Goal: Check status

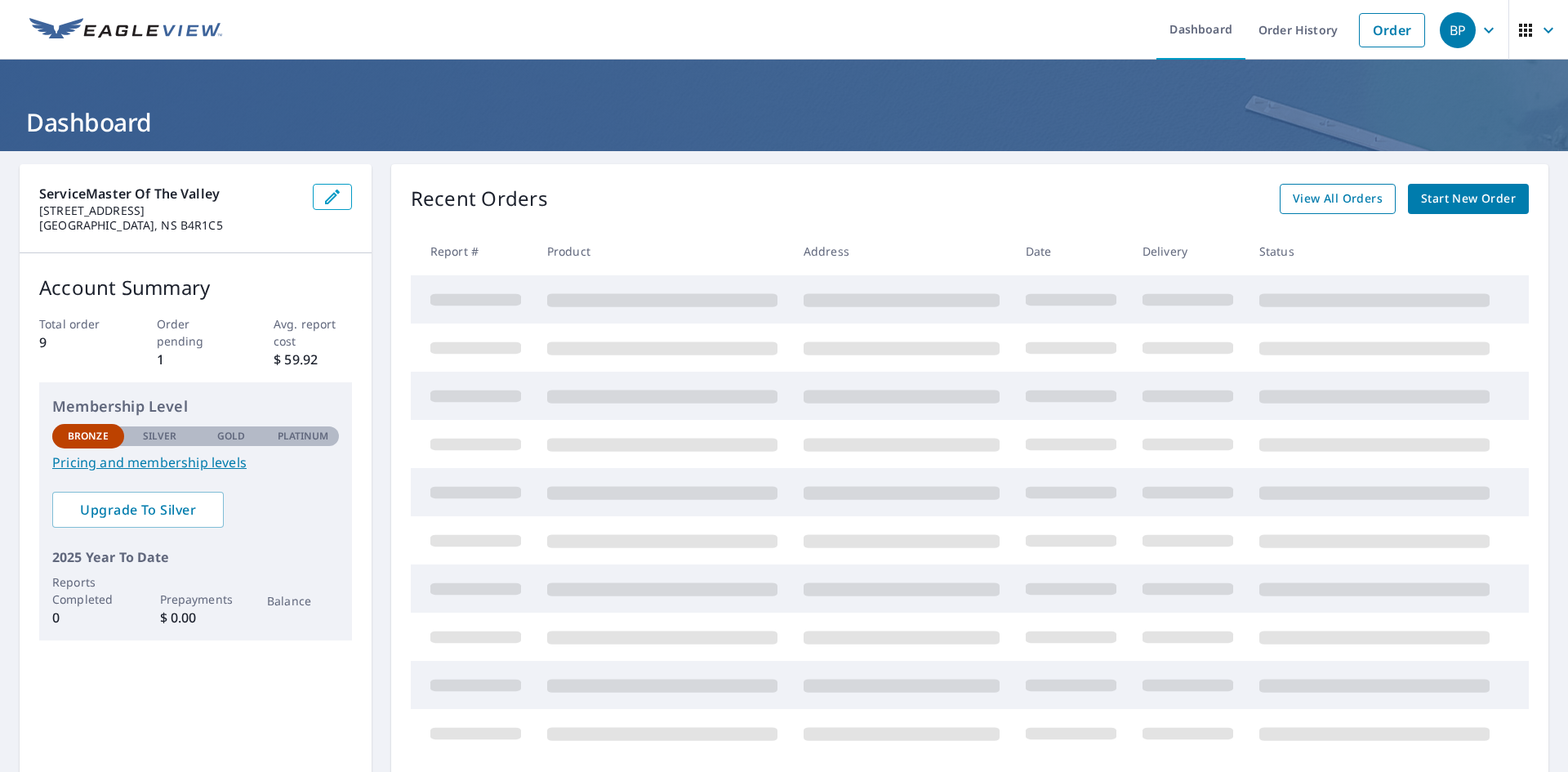
click at [1293, 201] on span "View All Orders" at bounding box center [1338, 199] width 90 height 21
